Goal: Find specific page/section: Find specific page/section

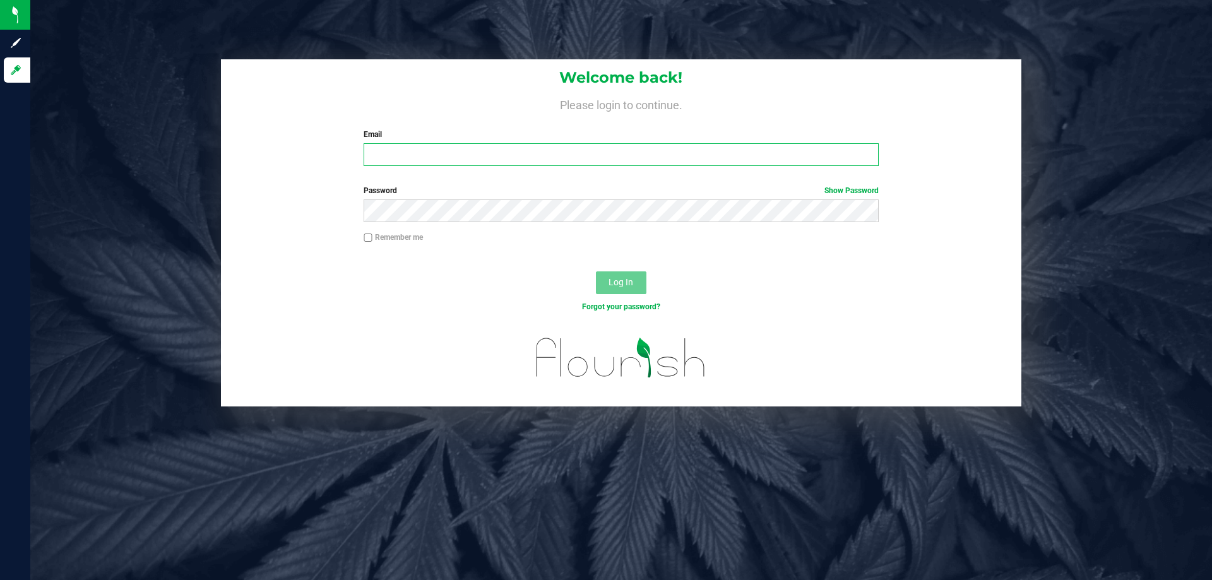
click at [440, 157] on input "Email" at bounding box center [621, 154] width 514 height 23
type input "[PERSON_NAME][EMAIL_ADDRESS][DOMAIN_NAME]"
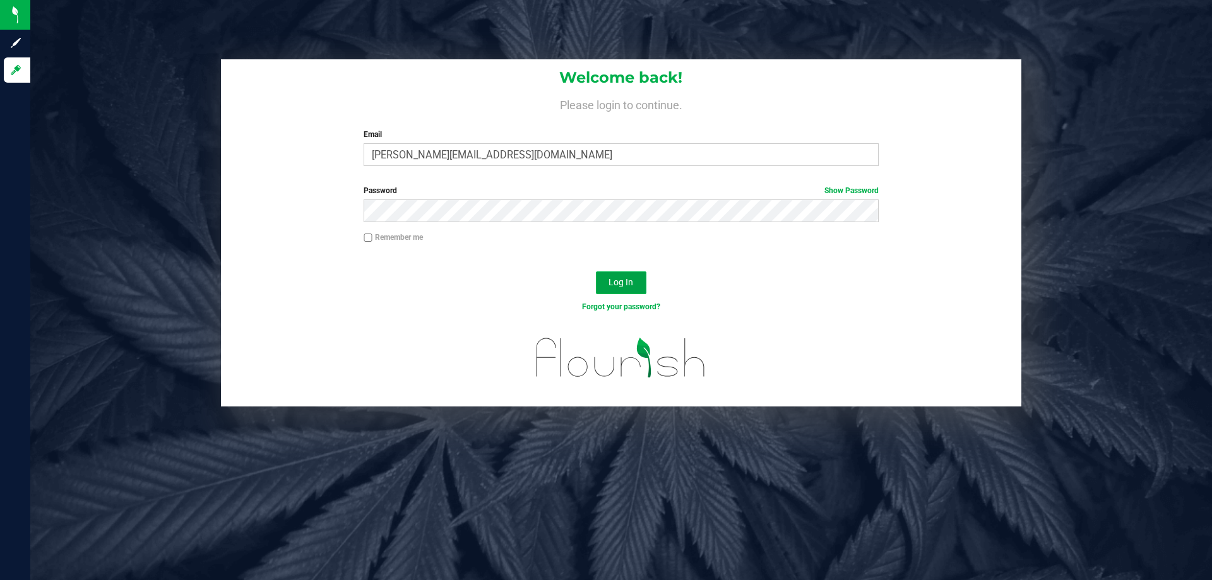
click at [607, 284] on button "Log In" at bounding box center [621, 282] width 50 height 23
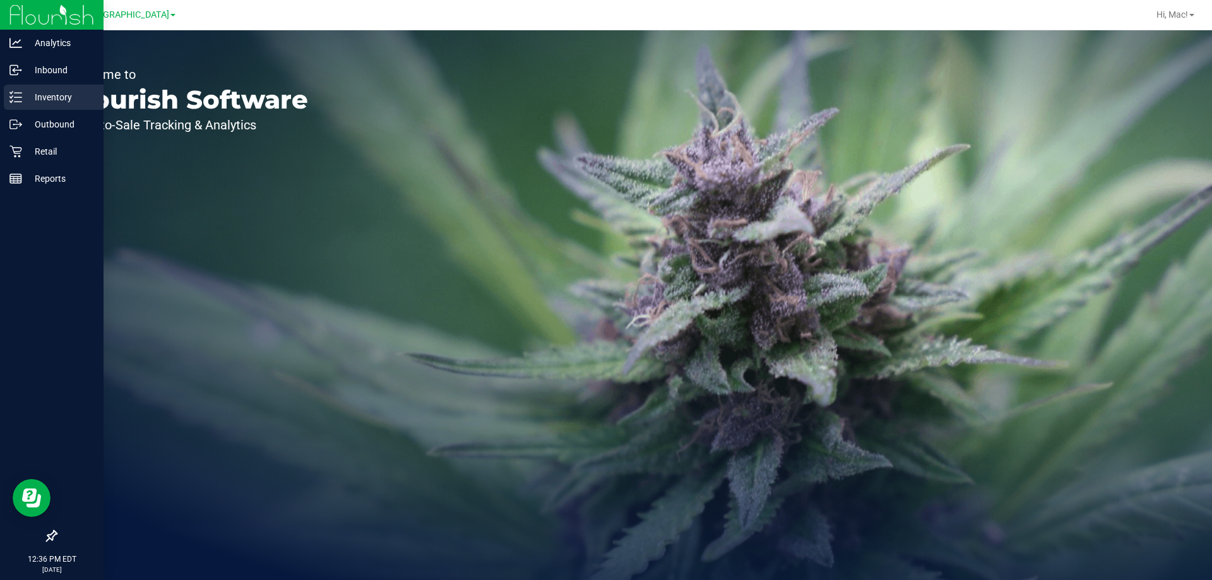
click at [58, 96] on p "Inventory" at bounding box center [60, 97] width 76 height 15
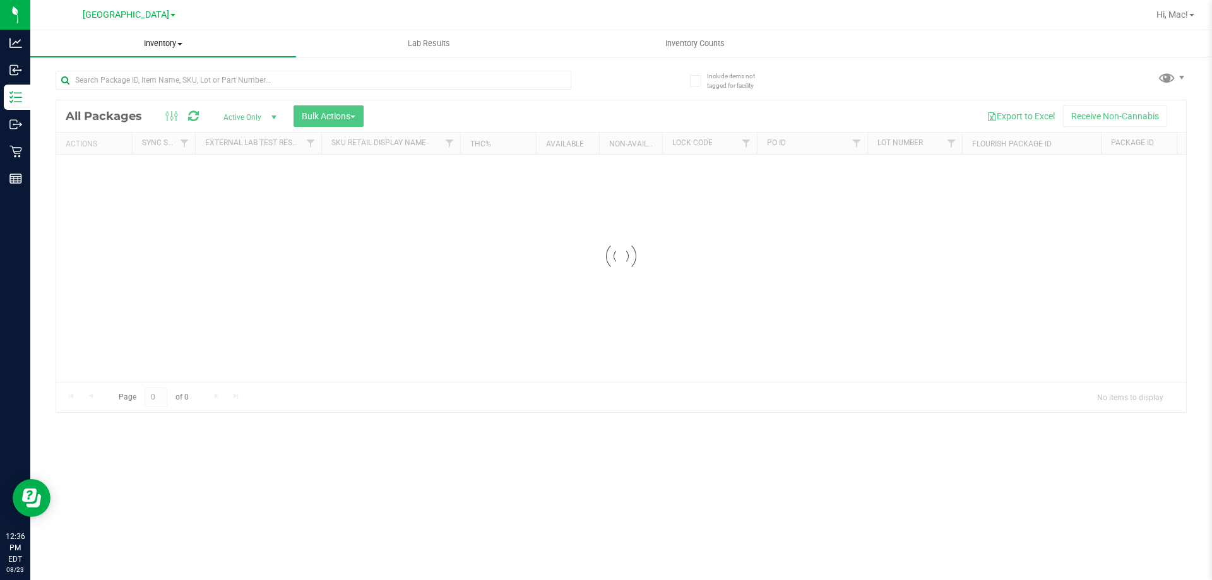
click at [155, 42] on span "Inventory" at bounding box center [163, 43] width 266 height 11
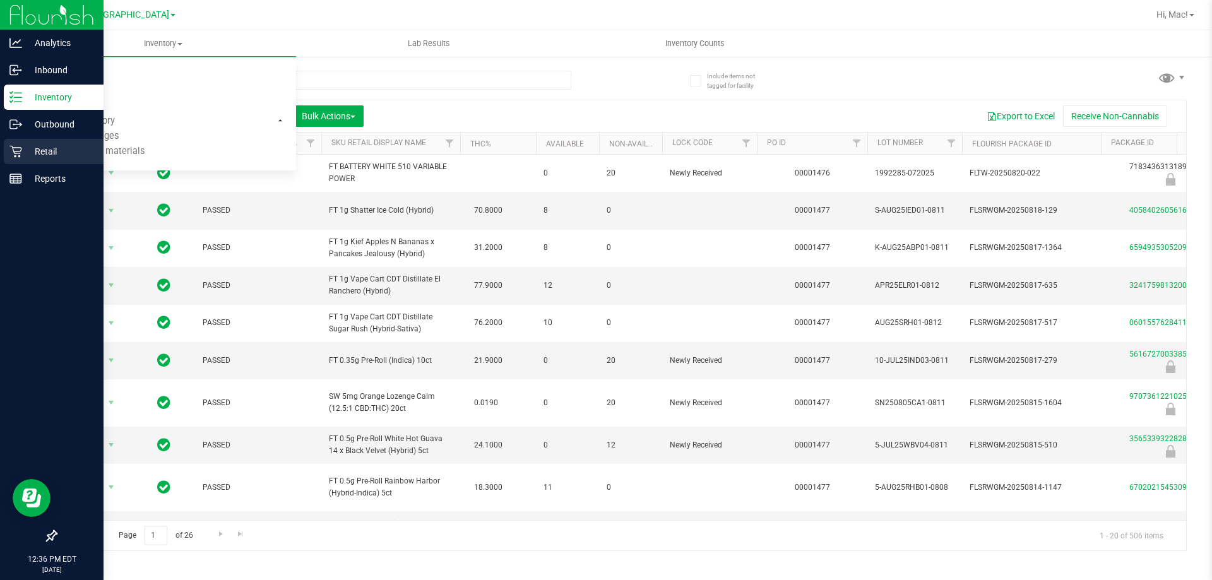
click at [18, 156] on icon at bounding box center [15, 151] width 13 height 13
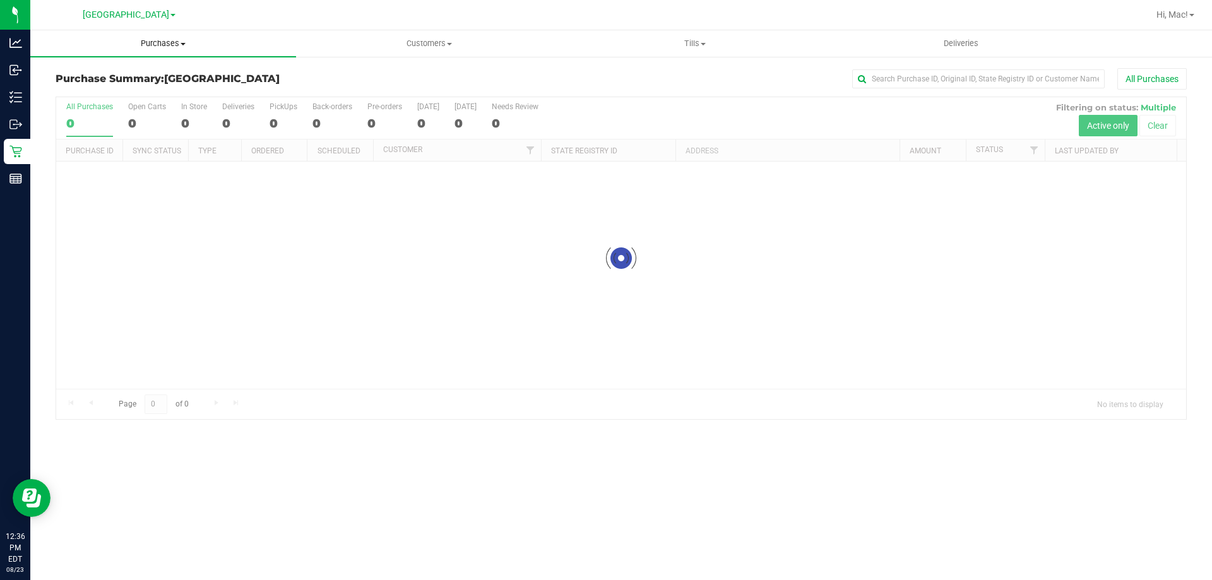
click at [175, 47] on span "Purchases" at bounding box center [163, 43] width 266 height 11
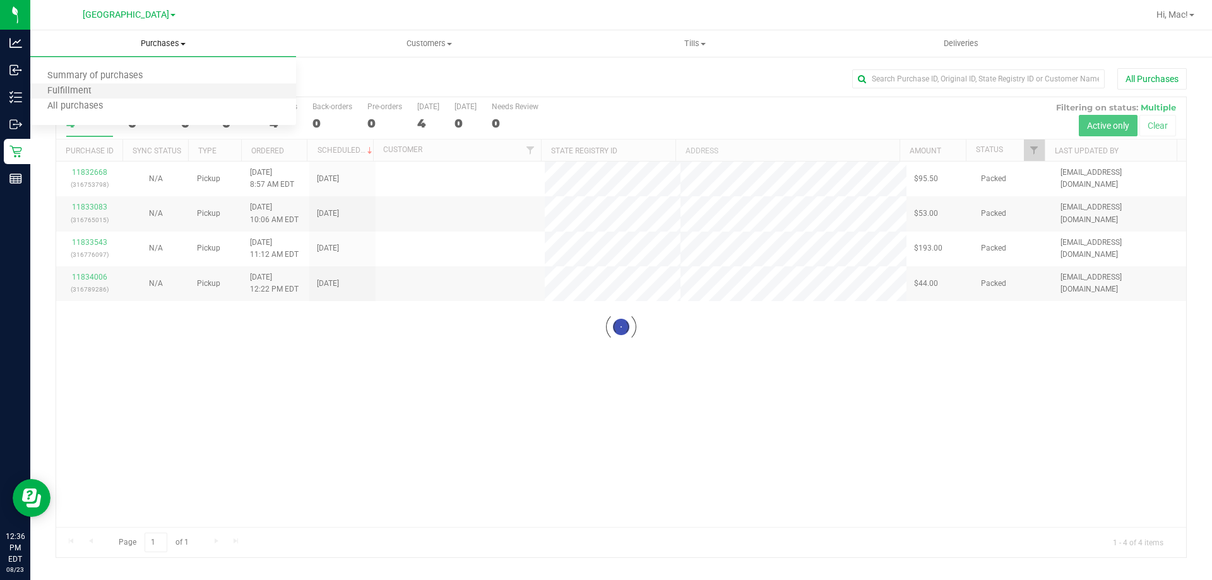
click at [171, 91] on li "Fulfillment" at bounding box center [163, 91] width 266 height 15
